Goal: Find specific fact: Find specific fact

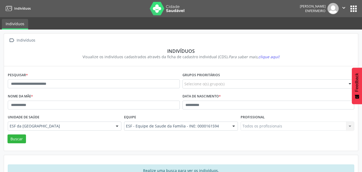
click at [86, 78] on div "Pesquisar *" at bounding box center [93, 81] width 175 height 21
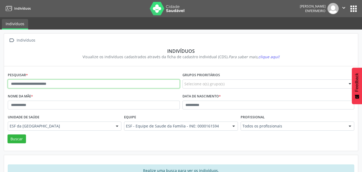
click at [86, 83] on input "text" at bounding box center [94, 83] width 172 height 9
click at [8, 134] on button "Buscar" at bounding box center [17, 138] width 19 height 9
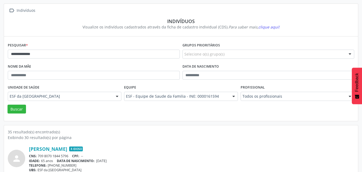
scroll to position [48, 0]
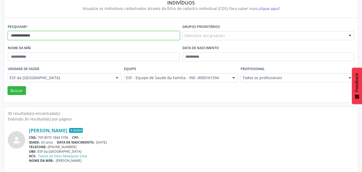
click at [68, 33] on input "**********" at bounding box center [94, 35] width 172 height 9
type input "**********"
click at [8, 86] on button "Buscar" at bounding box center [17, 90] width 19 height 9
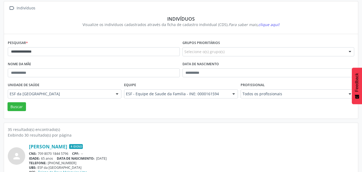
scroll to position [0, 0]
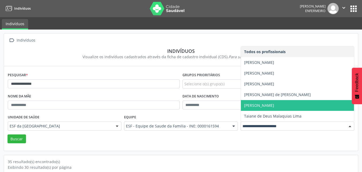
click at [266, 108] on span "[PERSON_NAME]" at bounding box center [297, 105] width 113 height 11
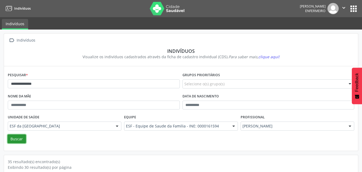
click at [19, 138] on button "Buscar" at bounding box center [17, 138] width 19 height 9
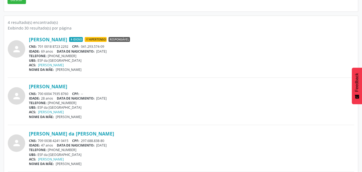
scroll to position [134, 0]
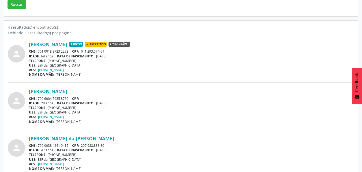
drag, startPoint x: 97, startPoint y: 103, endPoint x: 118, endPoint y: 104, distance: 21.2
click at [118, 104] on div "IDADE: 28 anos DATA DE NASCIMENTO: [DEMOGRAPHIC_DATA]" at bounding box center [192, 103] width 326 height 5
drag, startPoint x: 26, startPoint y: 91, endPoint x: 211, endPoint y: 92, distance: 184.8
click at [211, 92] on div "person [PERSON_NAME] CNS: 700 6004 7935 8760 CPF: -- IDADE: 28 anos DATA DE NAS…" at bounding box center [181, 105] width 347 height 35
copy div "[PERSON_NAME]"
